Goal: Task Accomplishment & Management: Complete application form

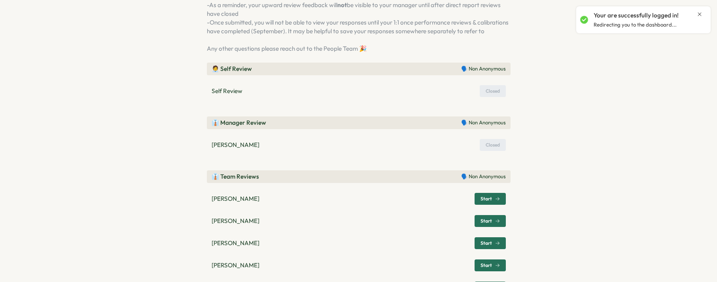
scroll to position [227, 0]
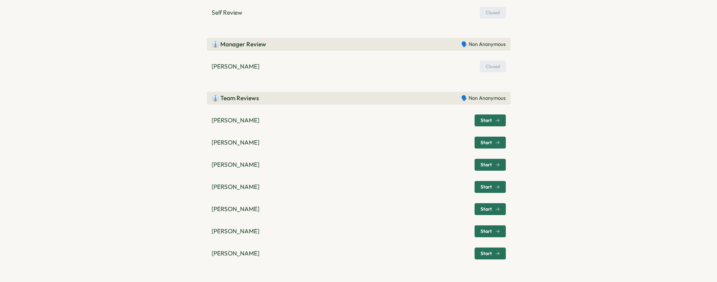
click at [485, 142] on span "Start" at bounding box center [486, 142] width 11 height 5
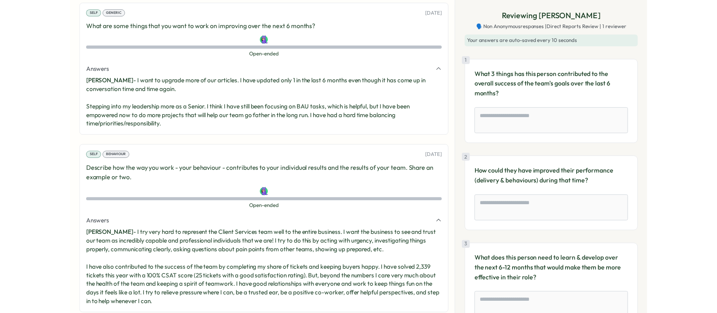
scroll to position [477, 0]
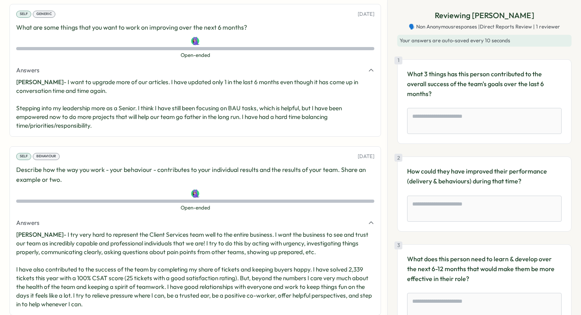
type textarea "*"
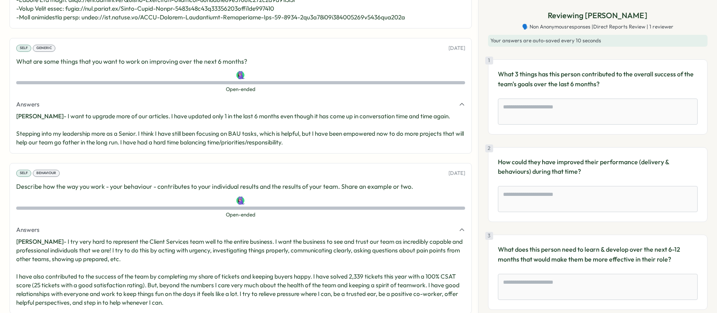
scroll to position [562, 0]
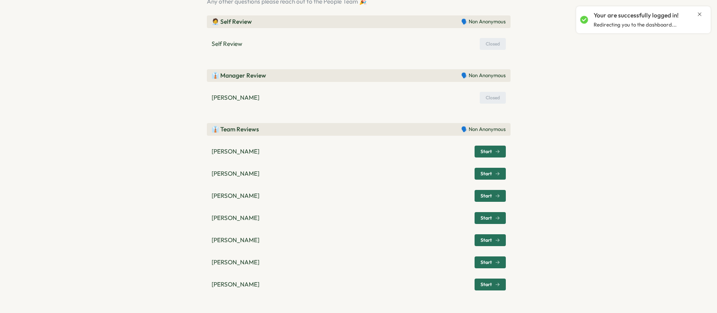
scroll to position [196, 0]
click at [491, 172] on div "Start" at bounding box center [490, 173] width 19 height 5
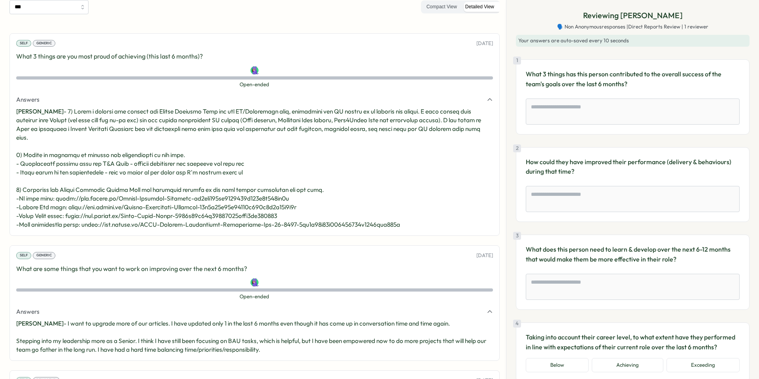
scroll to position [233, 0]
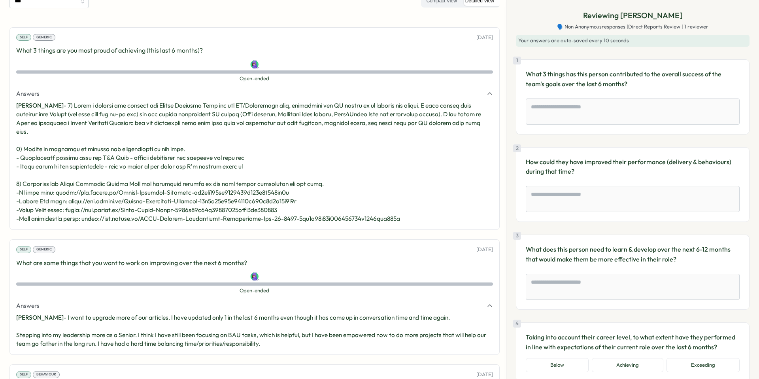
click at [42, 37] on div "Generic" at bounding box center [44, 37] width 23 height 7
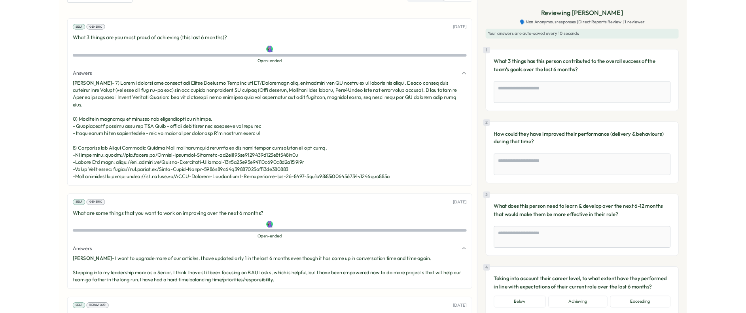
scroll to position [195, 0]
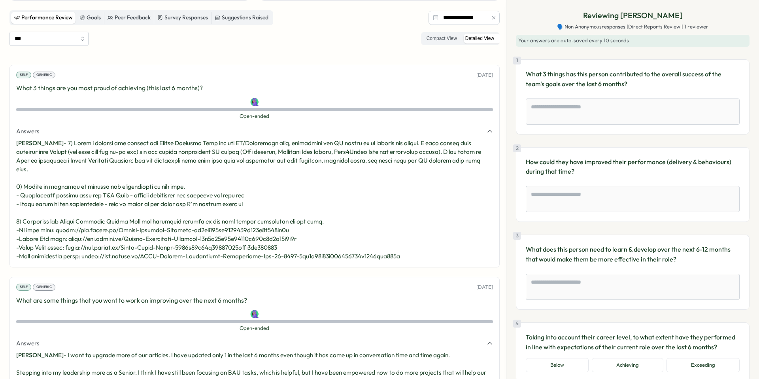
type textarea "*"
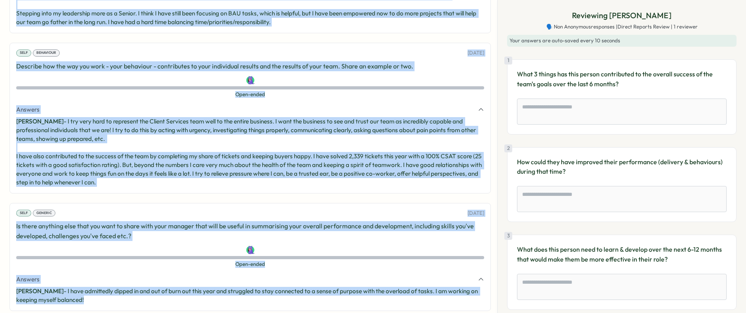
scroll to position [562, 0]
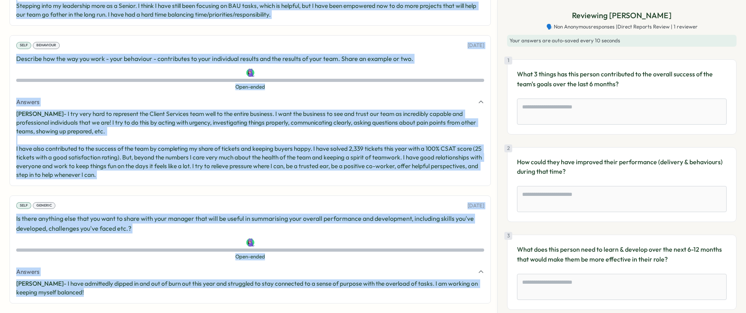
drag, startPoint x: 17, startPoint y: 42, endPoint x: 296, endPoint y: 320, distance: 393.8
click at [296, 312] on html "**********" at bounding box center [373, 156] width 746 height 313
copy div "What 3 things are you most proud of achieving (this last 6 months)? Open-ended …"
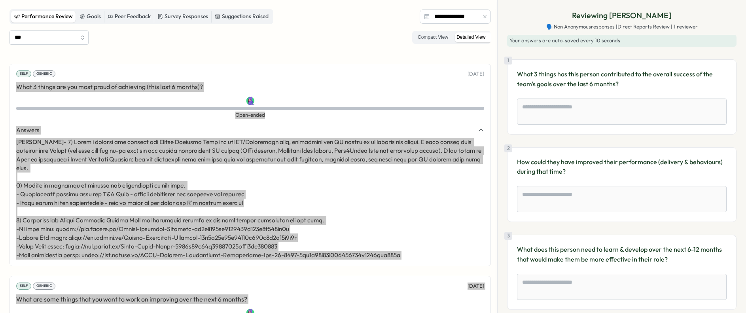
scroll to position [194, 0]
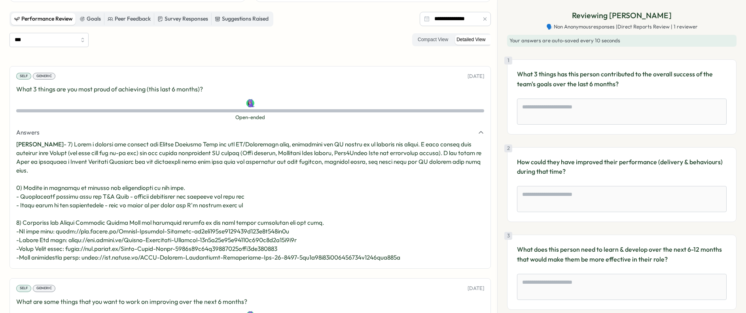
click at [348, 78] on div "Self Generic [DATE]" at bounding box center [250, 76] width 468 height 7
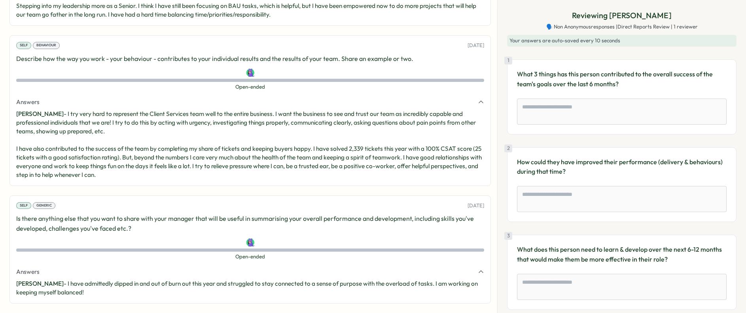
scroll to position [339, 0]
